Goal: Information Seeking & Learning: Learn about a topic

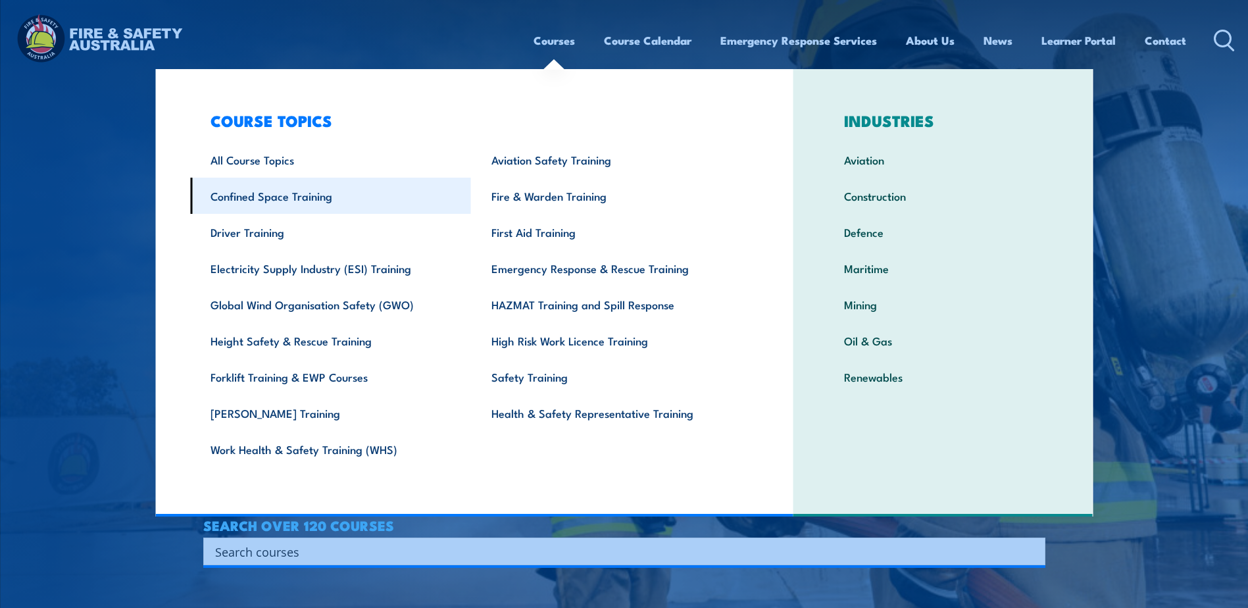
click at [287, 199] on link "Confined Space Training" at bounding box center [330, 196] width 281 height 36
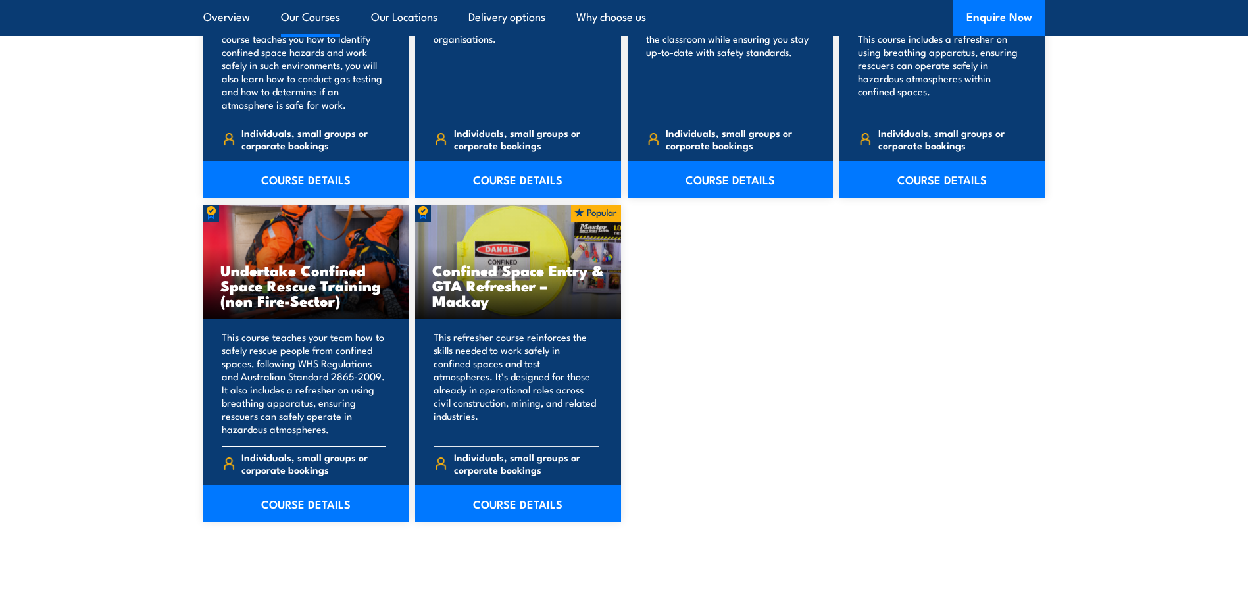
scroll to position [1250, 0]
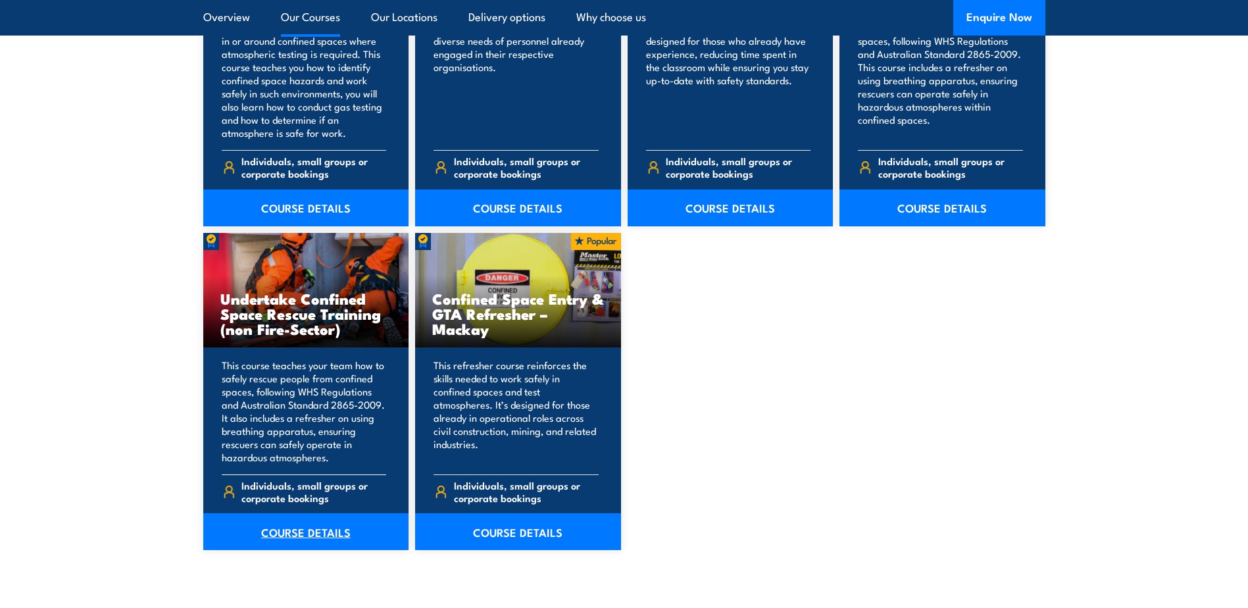
click at [287, 524] on link "COURSE DETAILS" at bounding box center [306, 531] width 206 height 37
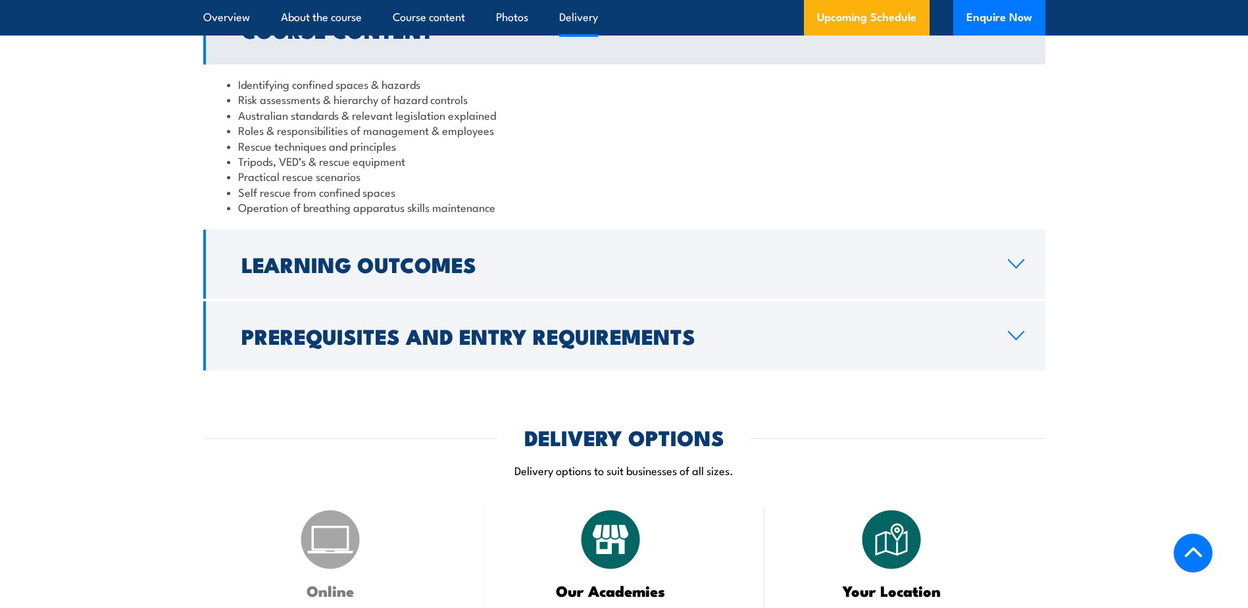
scroll to position [1777, 0]
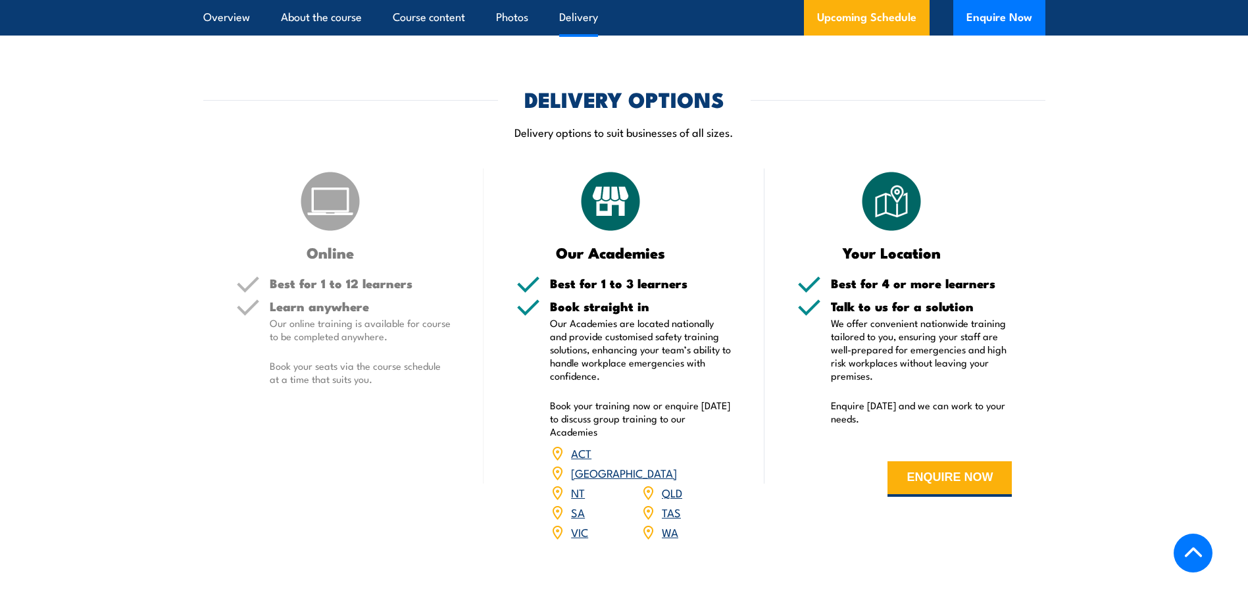
click at [675, 484] on link "QLD" at bounding box center [672, 492] width 20 height 16
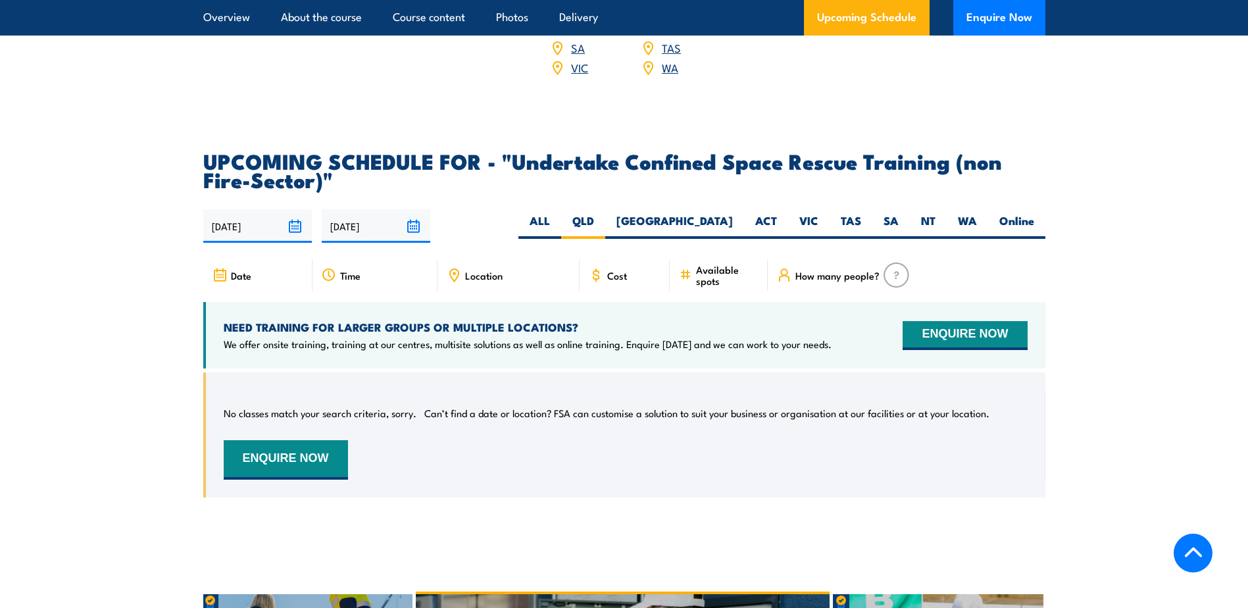
scroll to position [2505, 0]
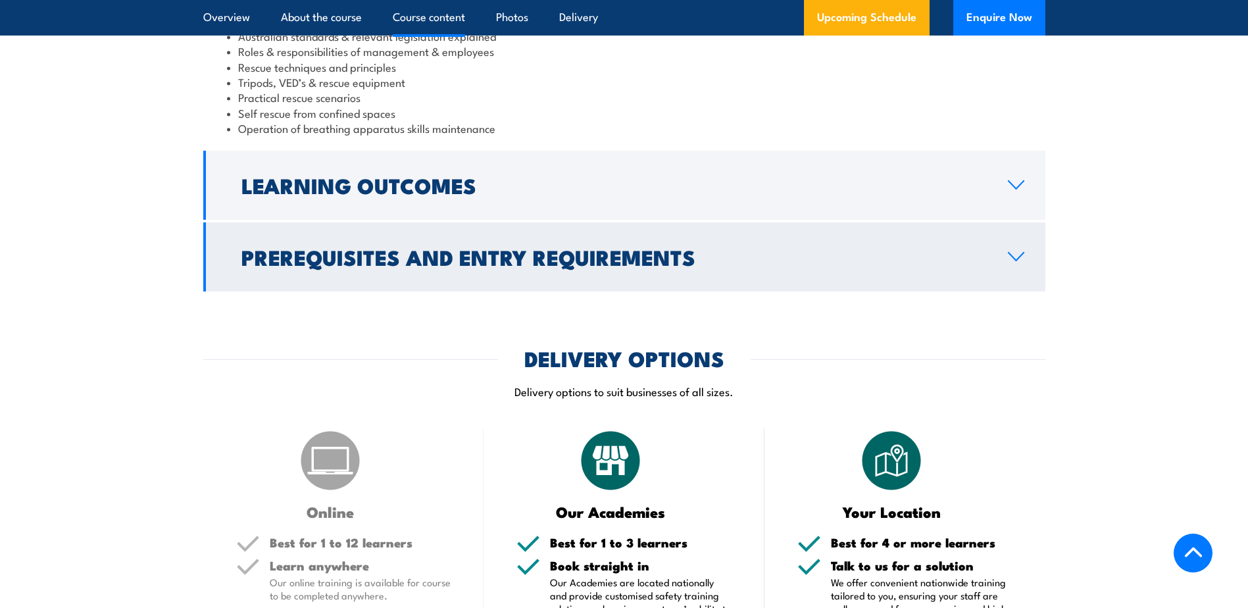
click at [419, 265] on h2 "Prerequisites and Entry Requirements" at bounding box center [615, 256] width 746 height 18
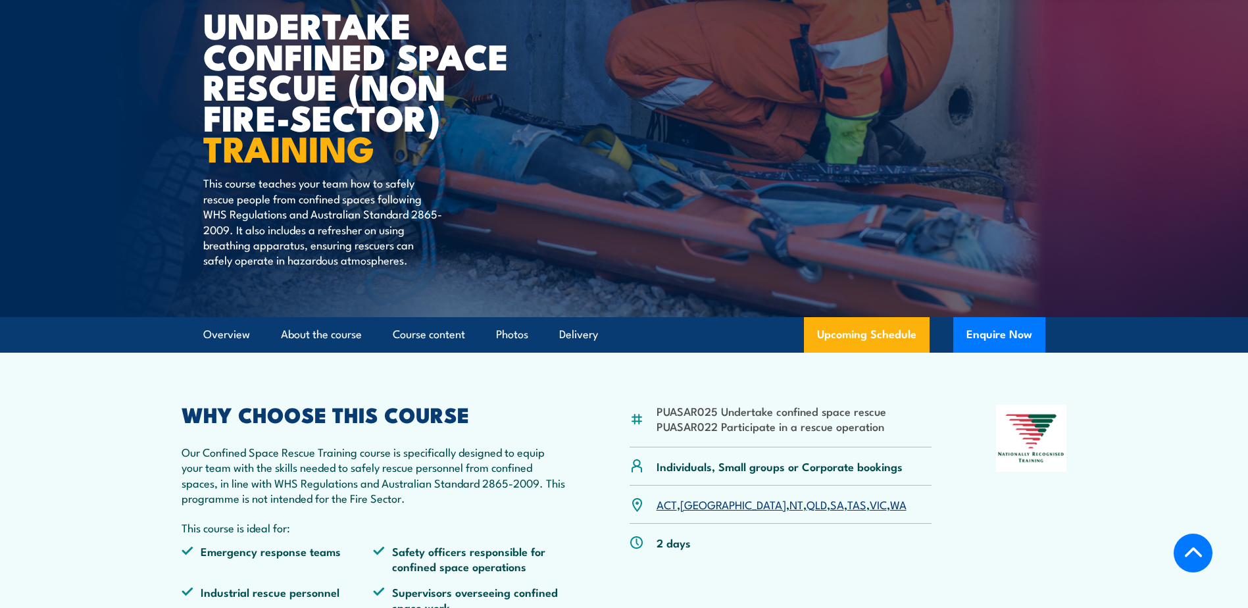
scroll to position [132, 0]
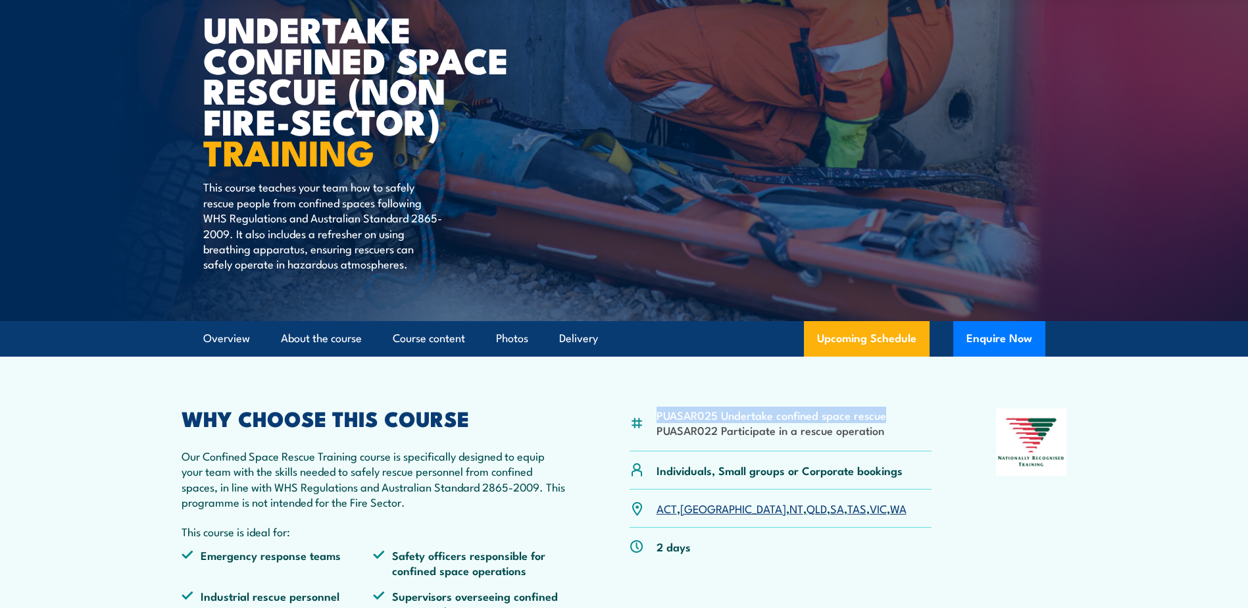
drag, startPoint x: 883, startPoint y: 415, endPoint x: 628, endPoint y: 409, distance: 254.8
click at [628, 409] on div "PUASAR025 Undertake confined space rescue PUASAR022 Participate in a rescue ope…" at bounding box center [625, 519] width 886 height 220
drag, startPoint x: 628, startPoint y: 409, endPoint x: 694, endPoint y: 409, distance: 66.5
copy div "PUASAR025 Undertake confined space rescue"
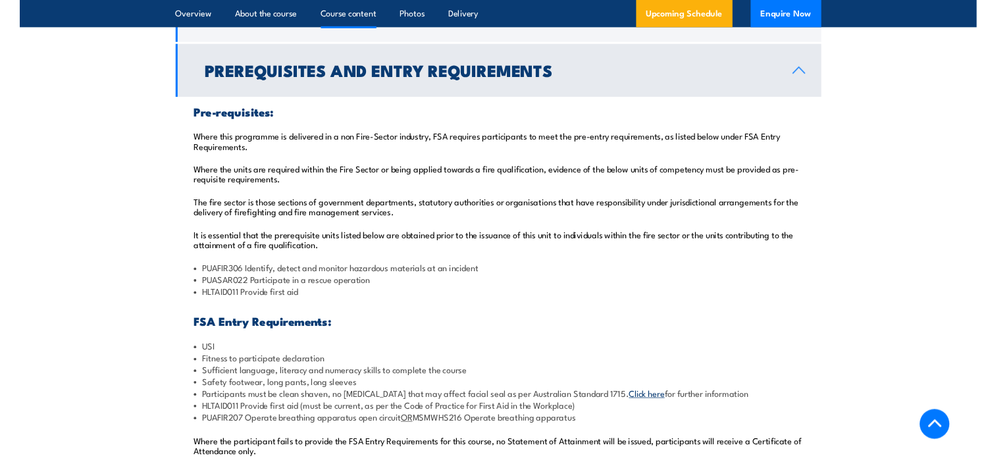
scroll to position [1777, 0]
